Goal: Task Accomplishment & Management: Use online tool/utility

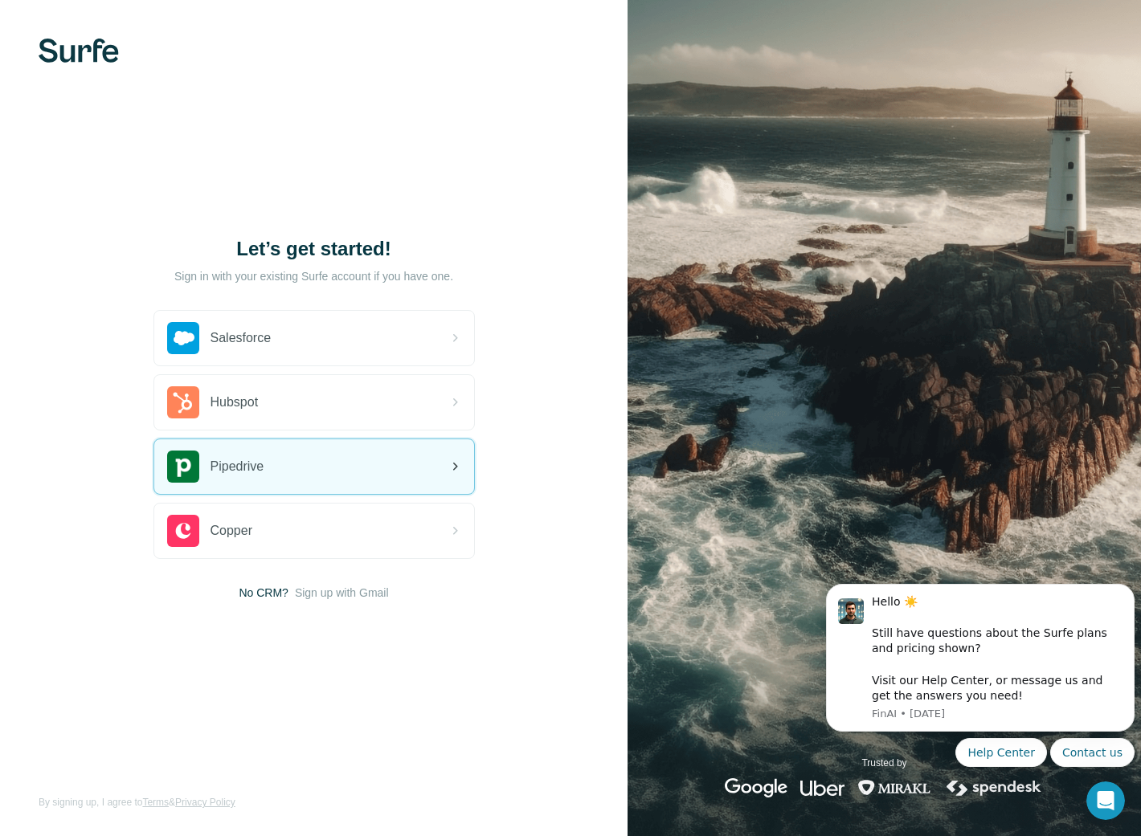
click at [251, 459] on span "Pipedrive" at bounding box center [237, 466] width 54 height 19
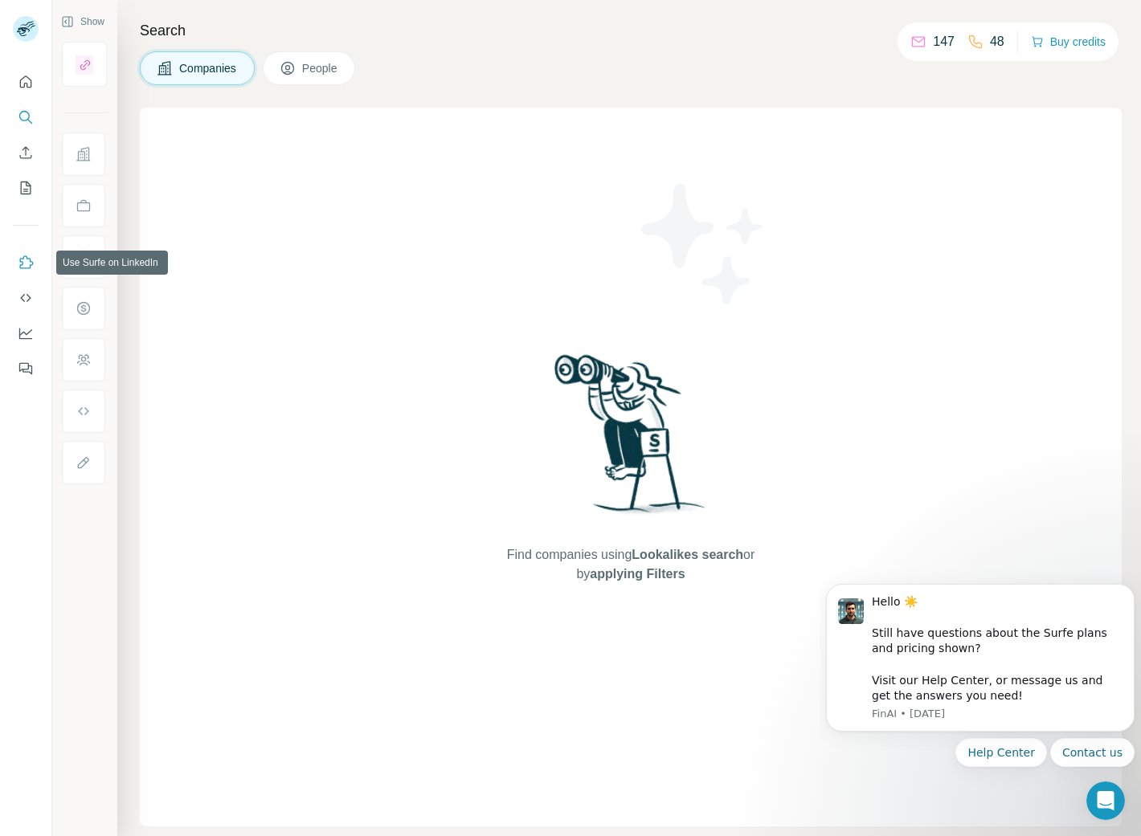
click at [28, 259] on icon "Use Surfe on LinkedIn" at bounding box center [26, 263] width 16 height 16
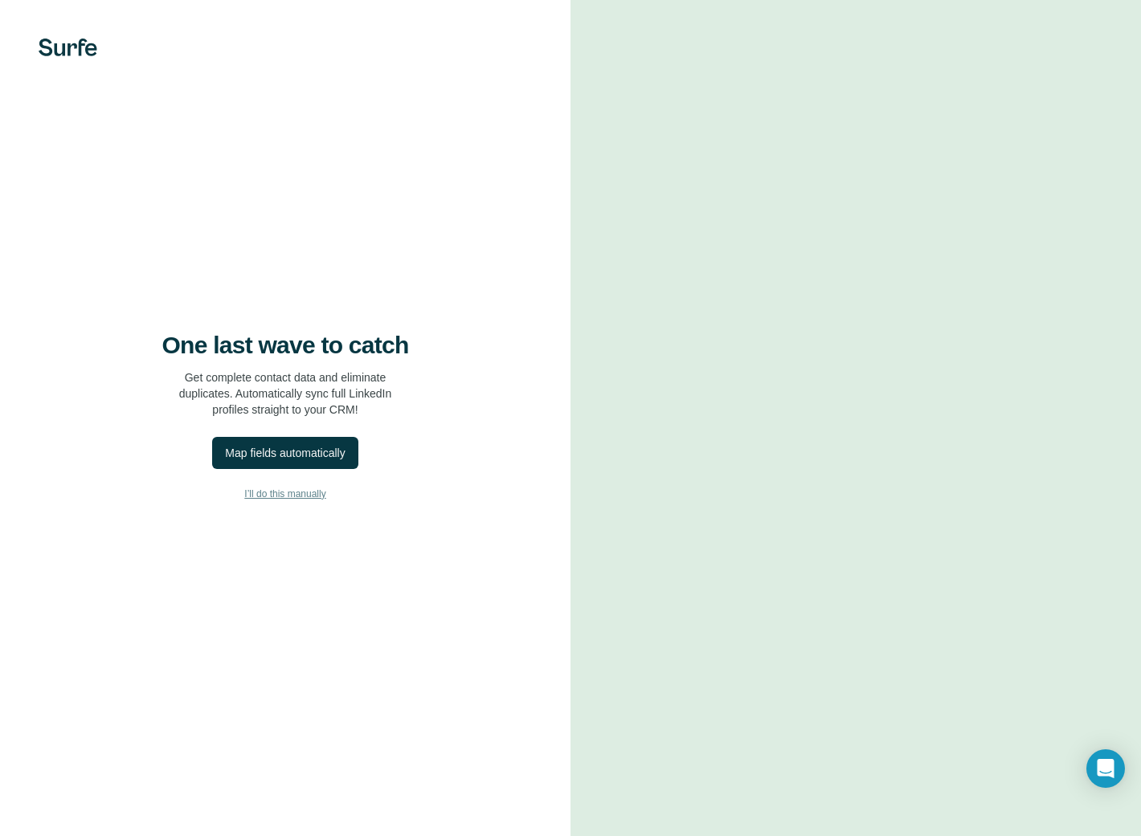
click at [293, 502] on button "I’ll do this manually" at bounding box center [285, 494] width 506 height 24
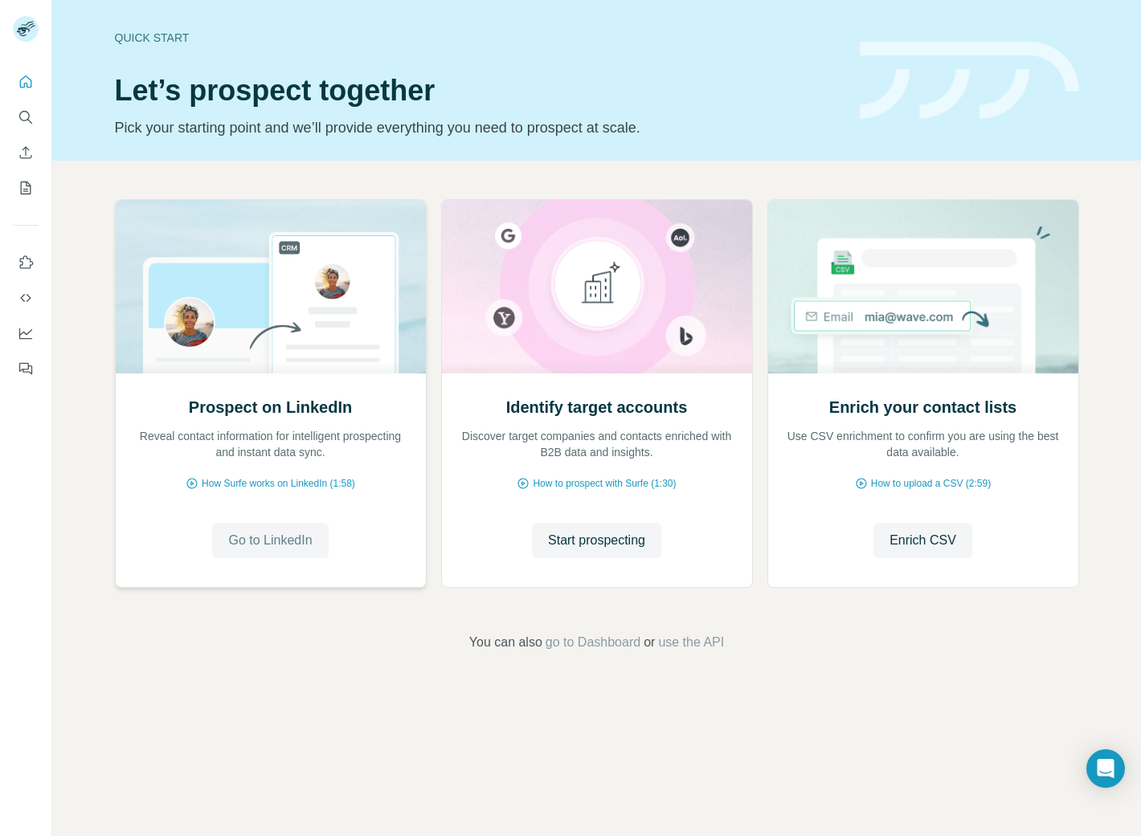
click at [272, 543] on span "Go to LinkedIn" at bounding box center [270, 540] width 84 height 19
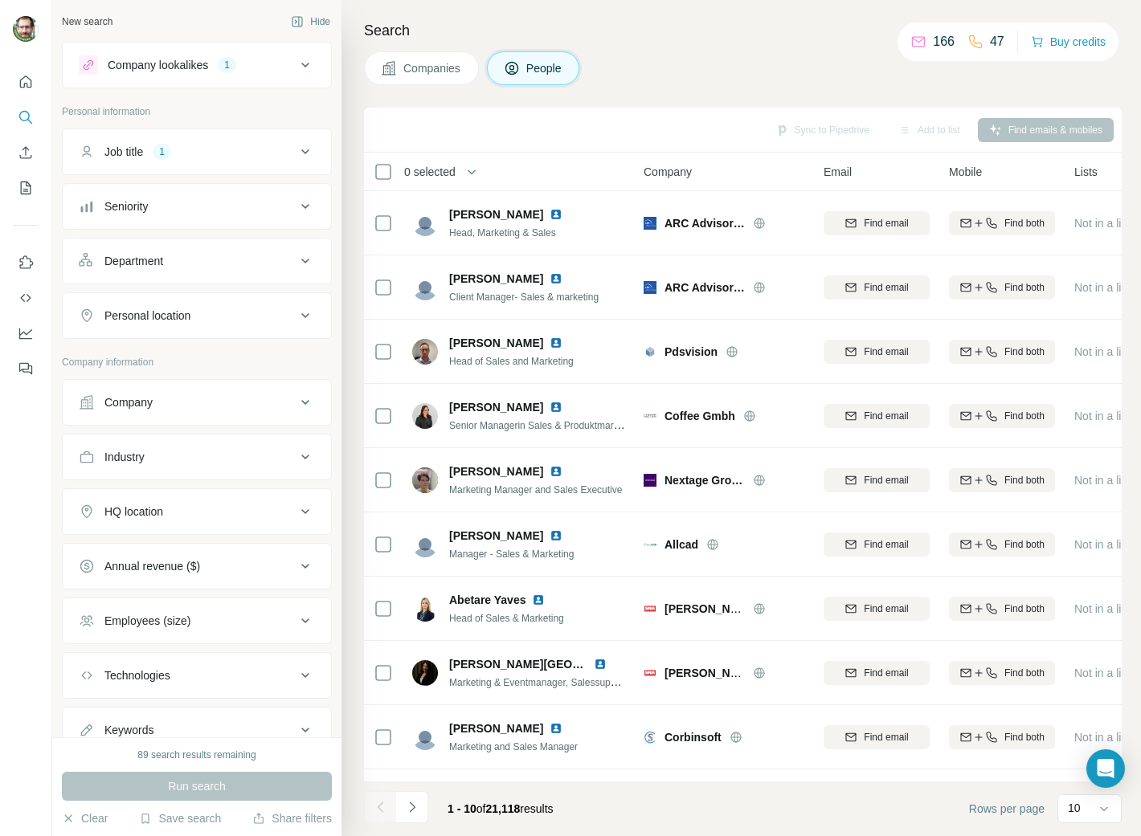
click at [296, 511] on icon at bounding box center [305, 511] width 19 height 19
click at [219, 549] on input "text" at bounding box center [197, 551] width 236 height 29
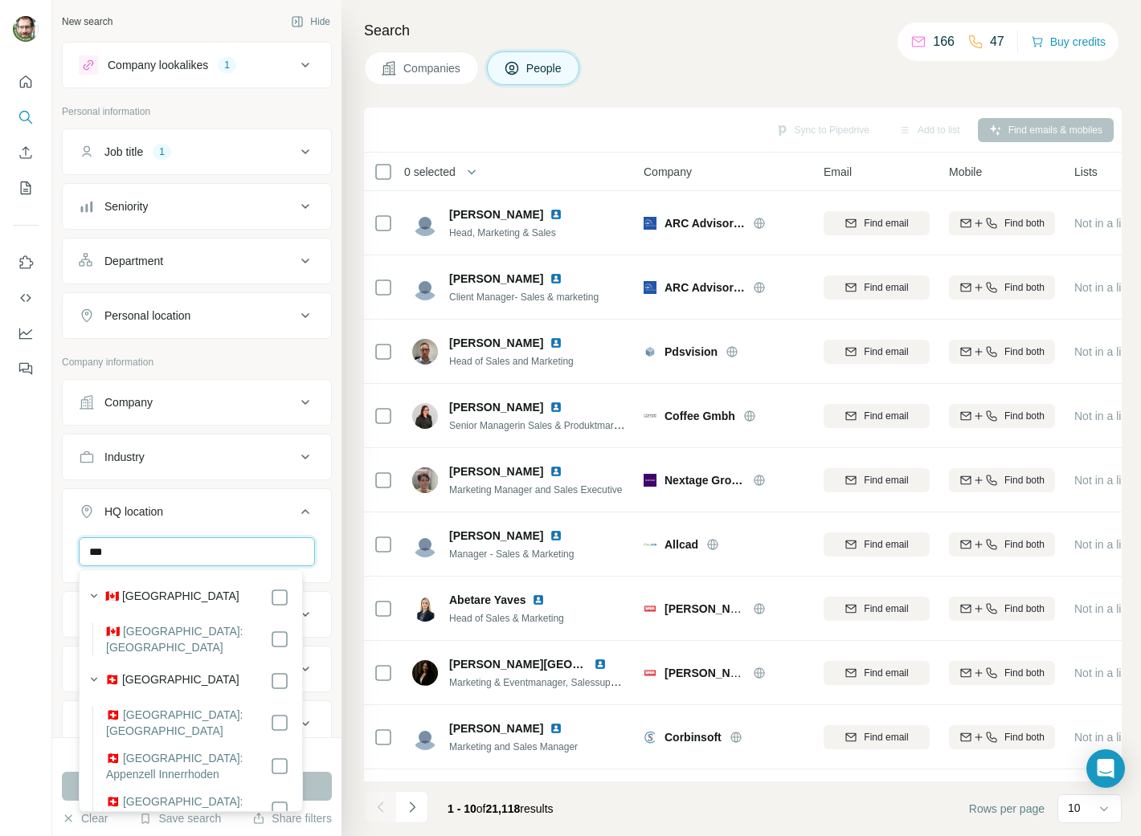
type input "***"
click at [296, 514] on icon at bounding box center [305, 511] width 19 height 19
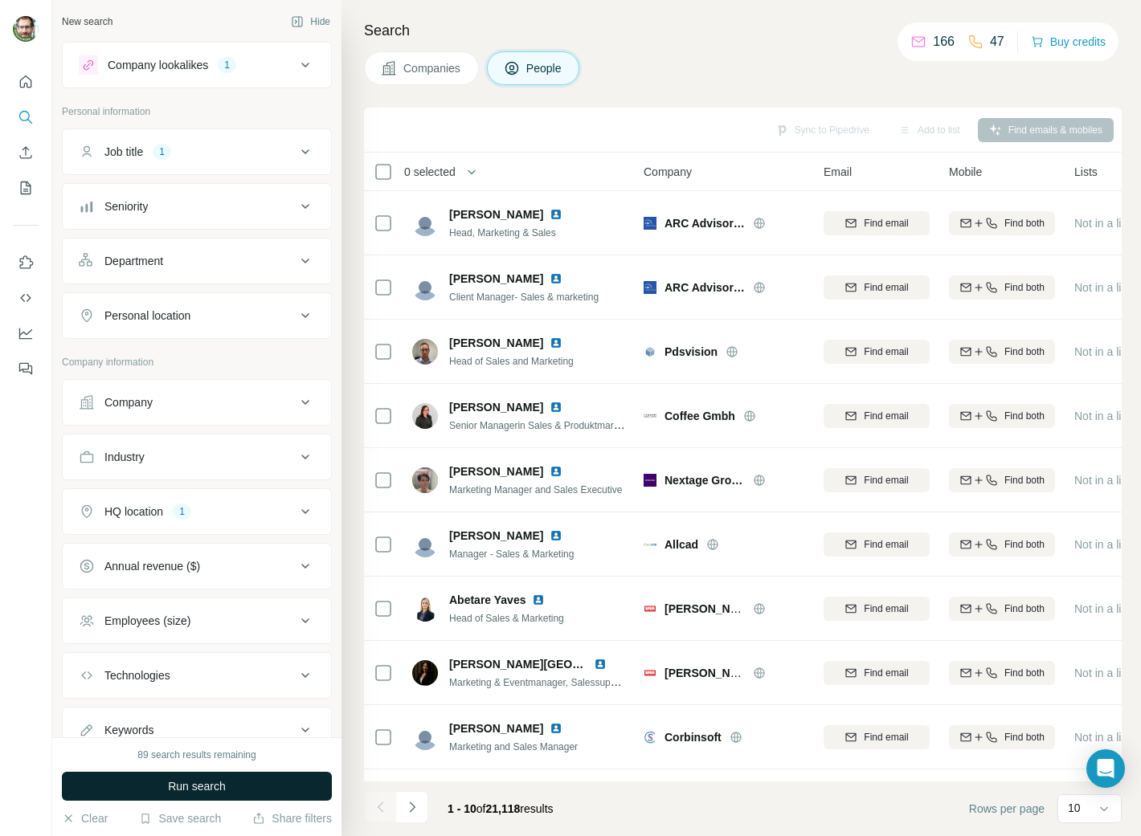
click at [216, 790] on span "Run search" at bounding box center [197, 786] width 58 height 16
